Goal: Navigation & Orientation: Find specific page/section

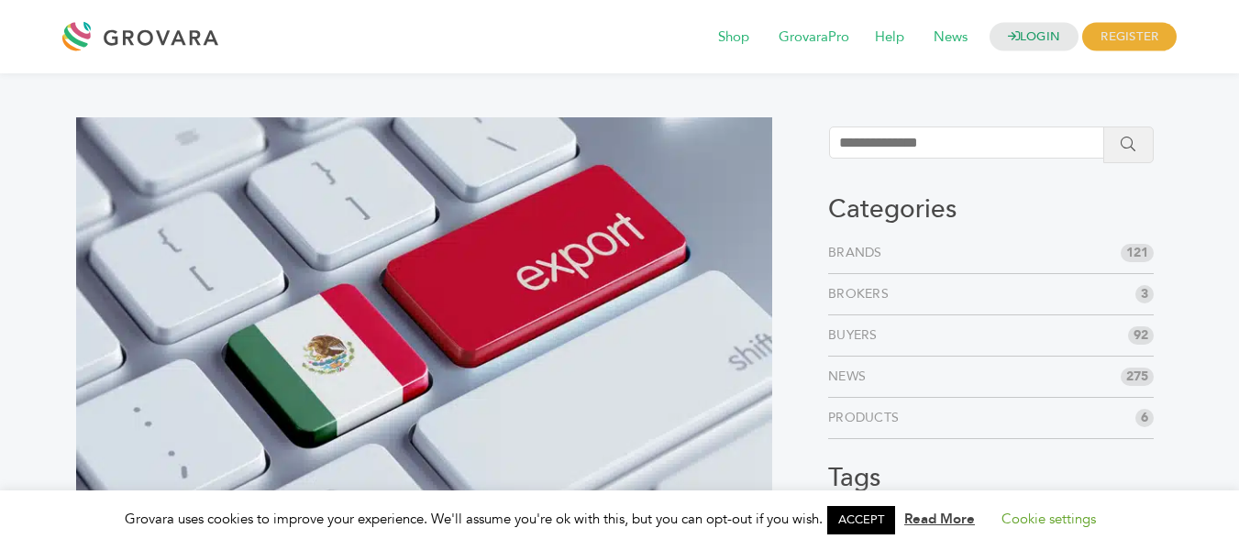
click at [197, 431] on img at bounding box center [424, 313] width 696 height 392
click at [686, 460] on img at bounding box center [424, 313] width 696 height 392
click at [833, 426] on link "Products" at bounding box center [867, 418] width 78 height 18
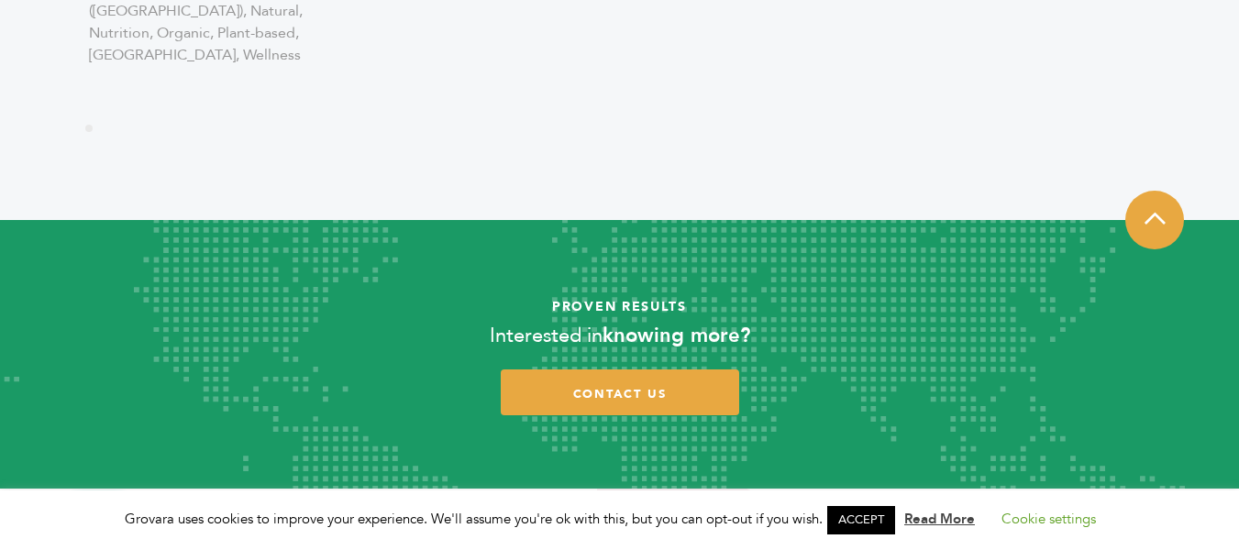
scroll to position [3304, 0]
